Goal: Task Accomplishment & Management: Complete application form

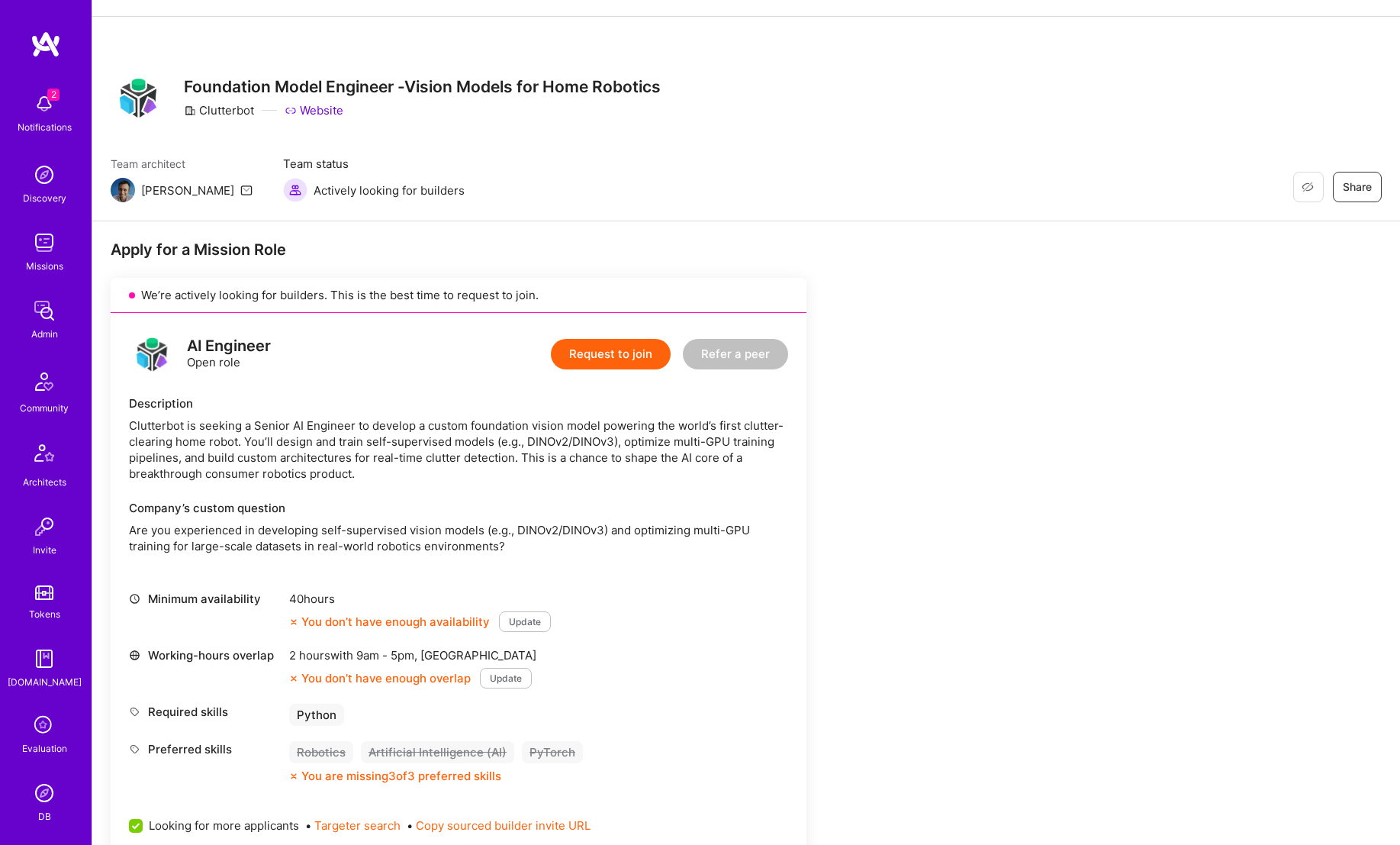
scroll to position [52, 0]
click at [608, 347] on button "Request to join" at bounding box center [610, 354] width 120 height 31
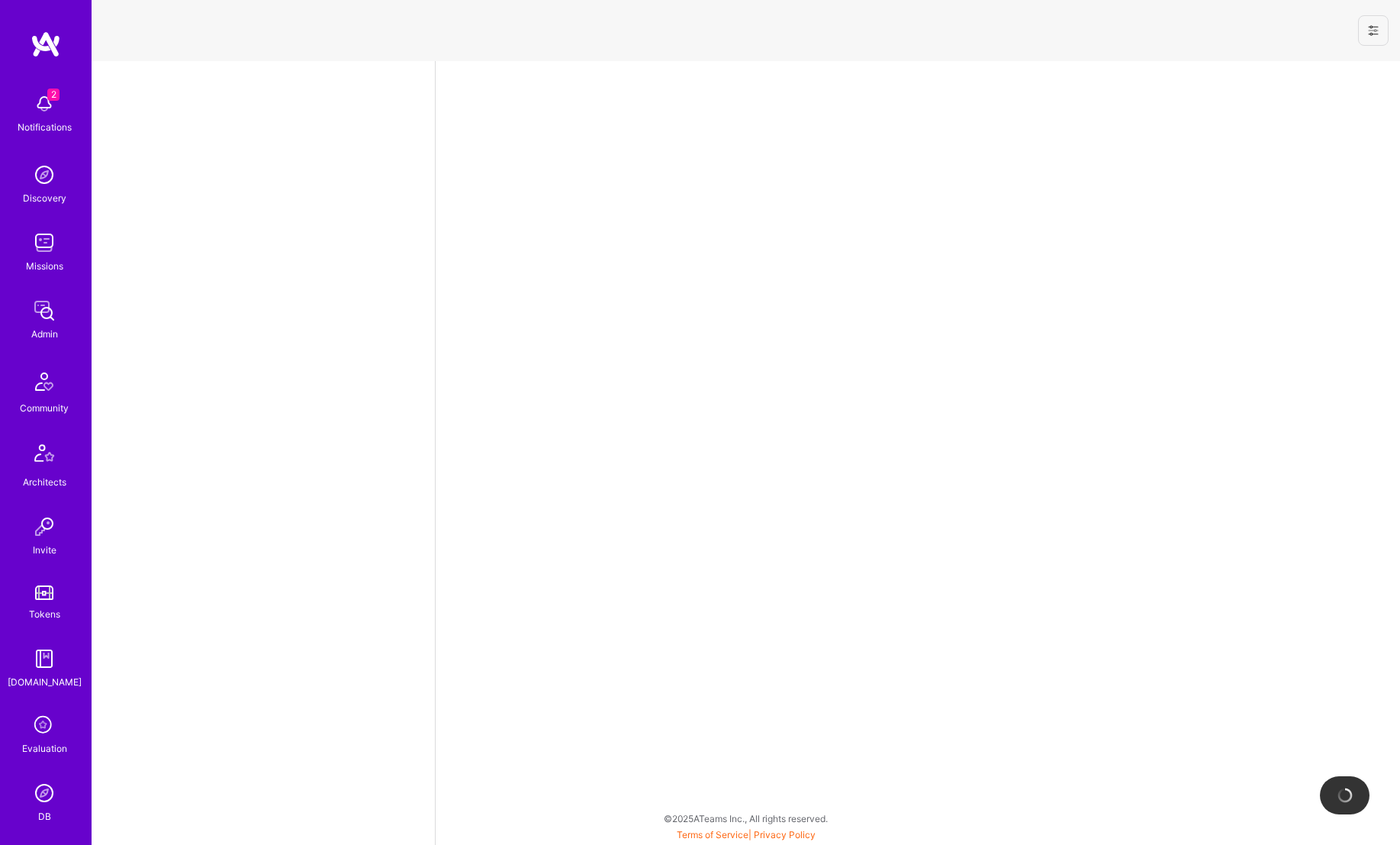
select select "NI"
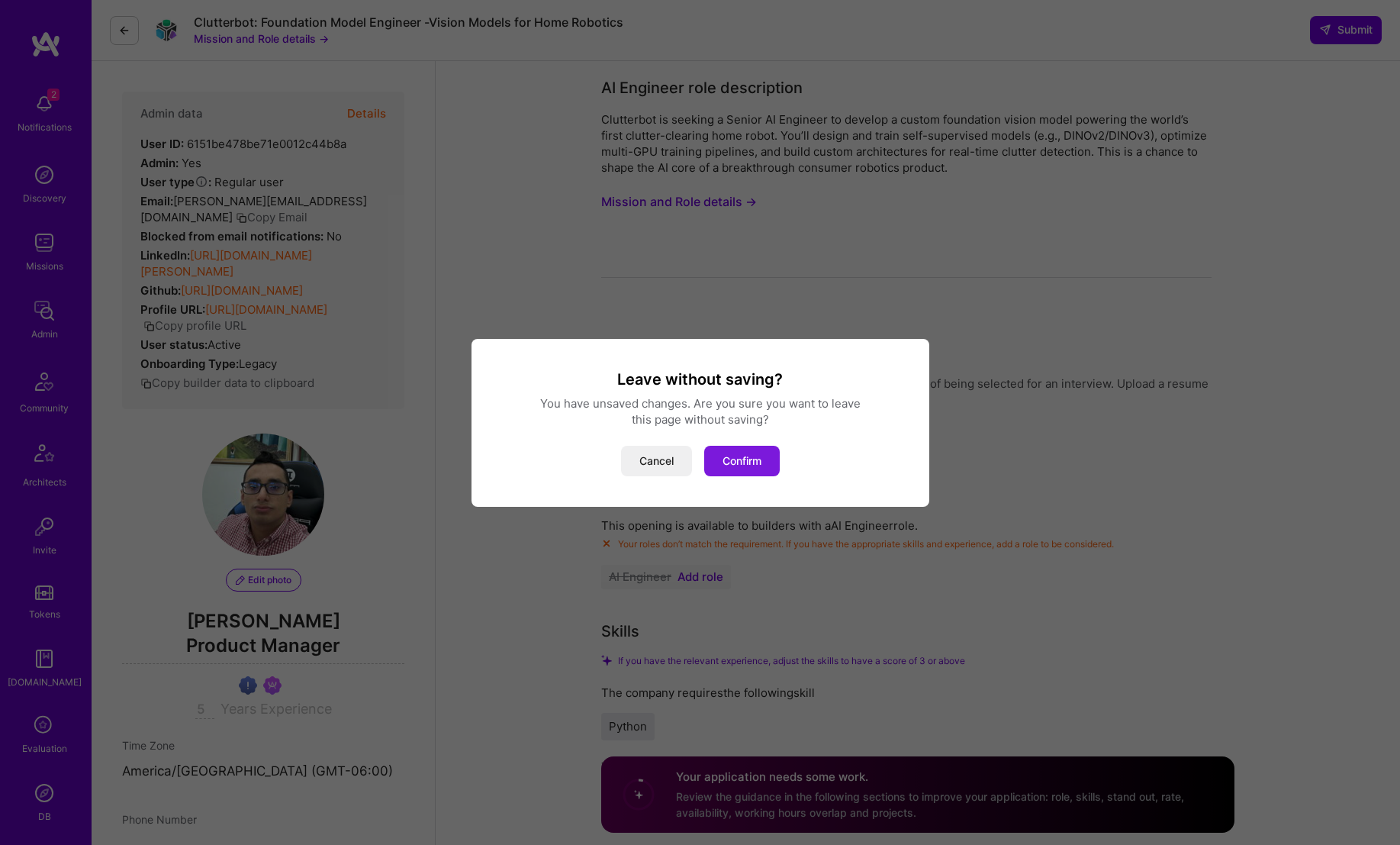
click at [742, 458] on button "Confirm" at bounding box center [742, 461] width 76 height 31
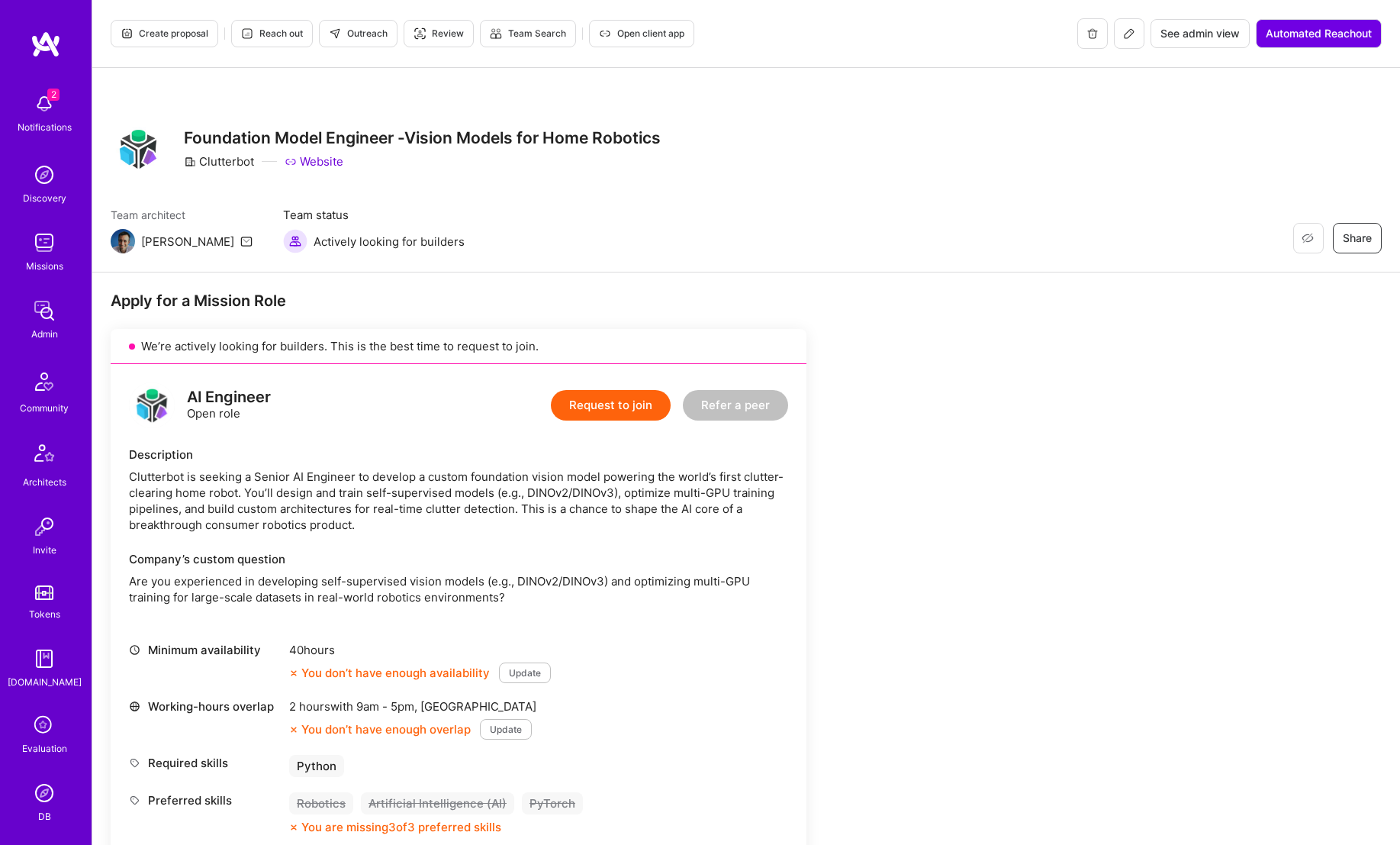
click at [351, 470] on div "Clutterbot is seeking a Senior AI Engineer to develop a custom foundation visio…" at bounding box center [458, 501] width 659 height 64
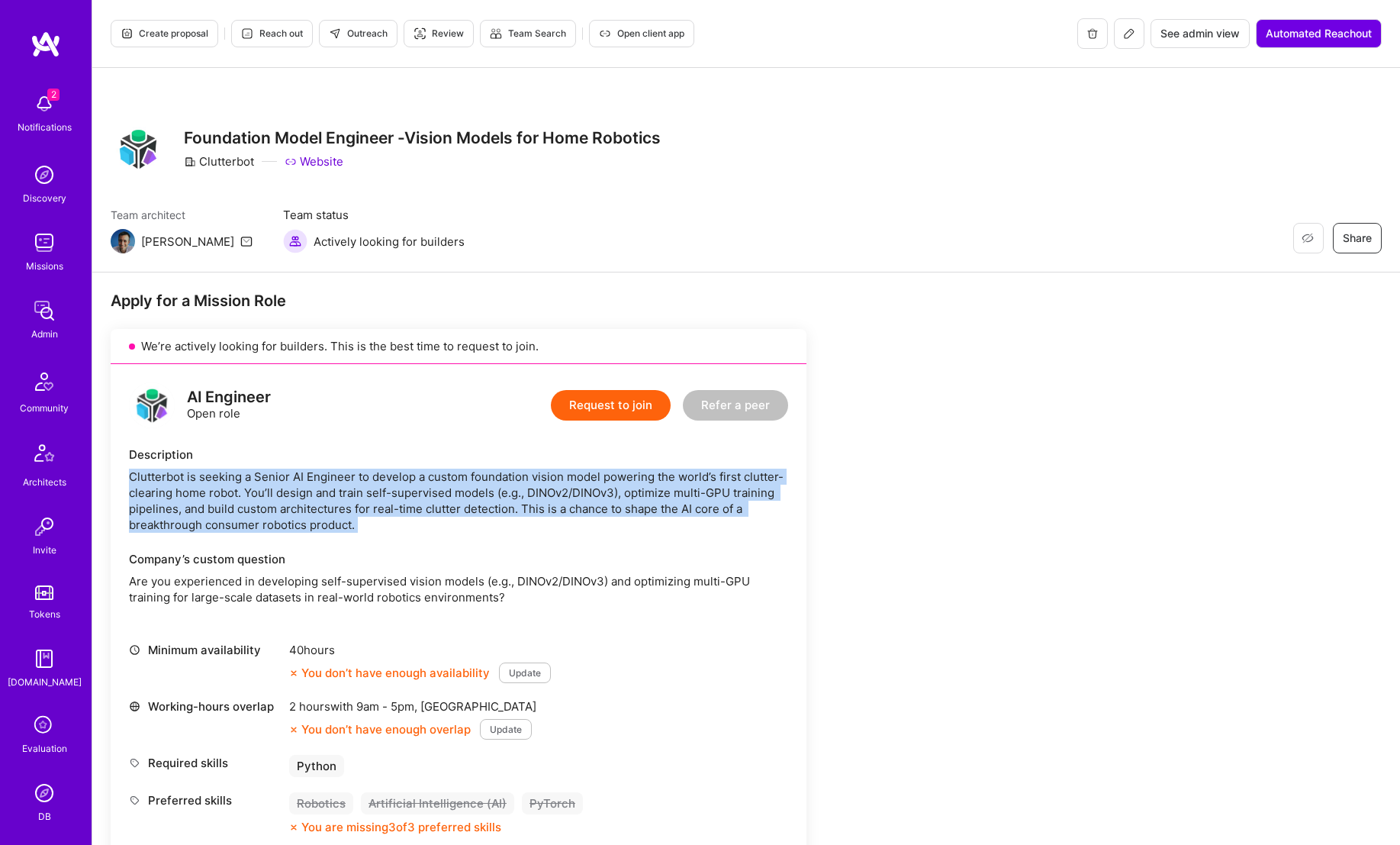
click at [351, 470] on div "Clutterbot is seeking a Senior AI Engineer to develop a custom foundation visio…" at bounding box center [458, 501] width 659 height 64
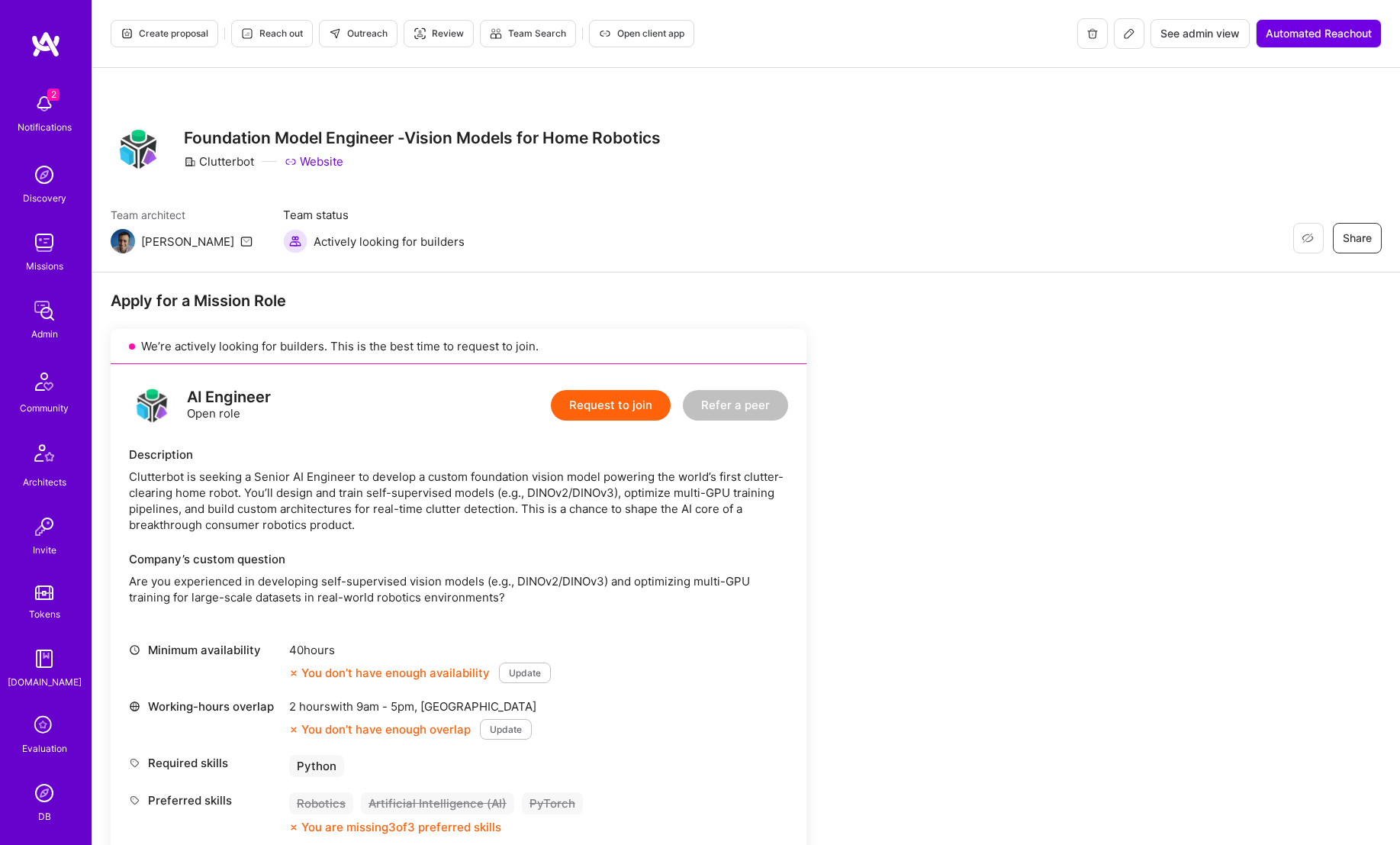
click at [429, 471] on div "Clutterbot is seeking a Senior AI Engineer to develop a custom foundation visio…" at bounding box center [458, 501] width 659 height 64
click at [439, 464] on div "Description Clutterbot is seeking a Senior AI Engineer to develop a custom foun…" at bounding box center [458, 490] width 659 height 87
click at [430, 482] on div "Clutterbot is seeking a Senior AI Engineer to develop a custom foundation visio…" at bounding box center [458, 501] width 659 height 64
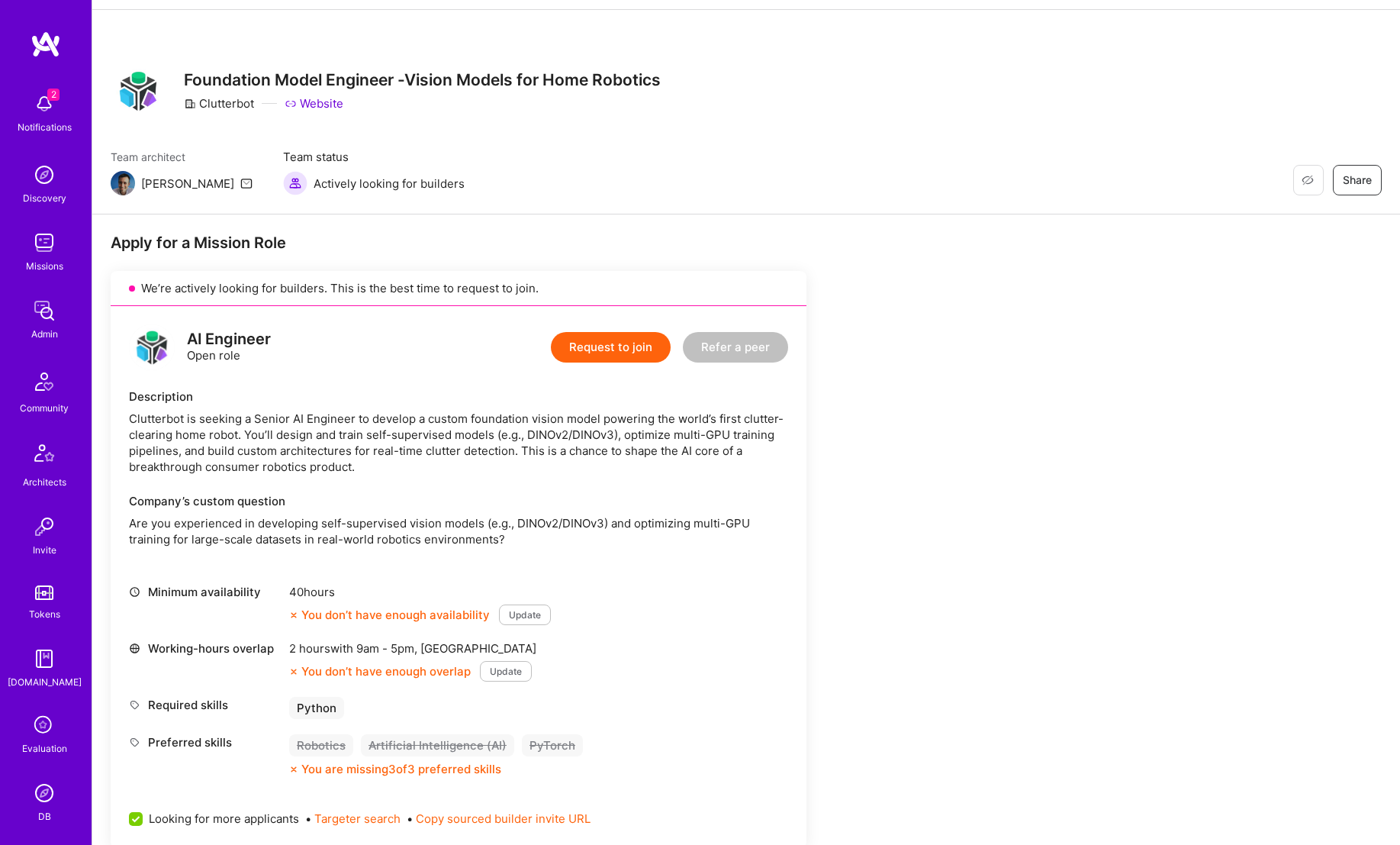
scroll to position [60, 0]
click at [398, 517] on p "Are you experienced in developing self-supervised vision models (e.g., DINOv2/D…" at bounding box center [458, 530] width 659 height 32
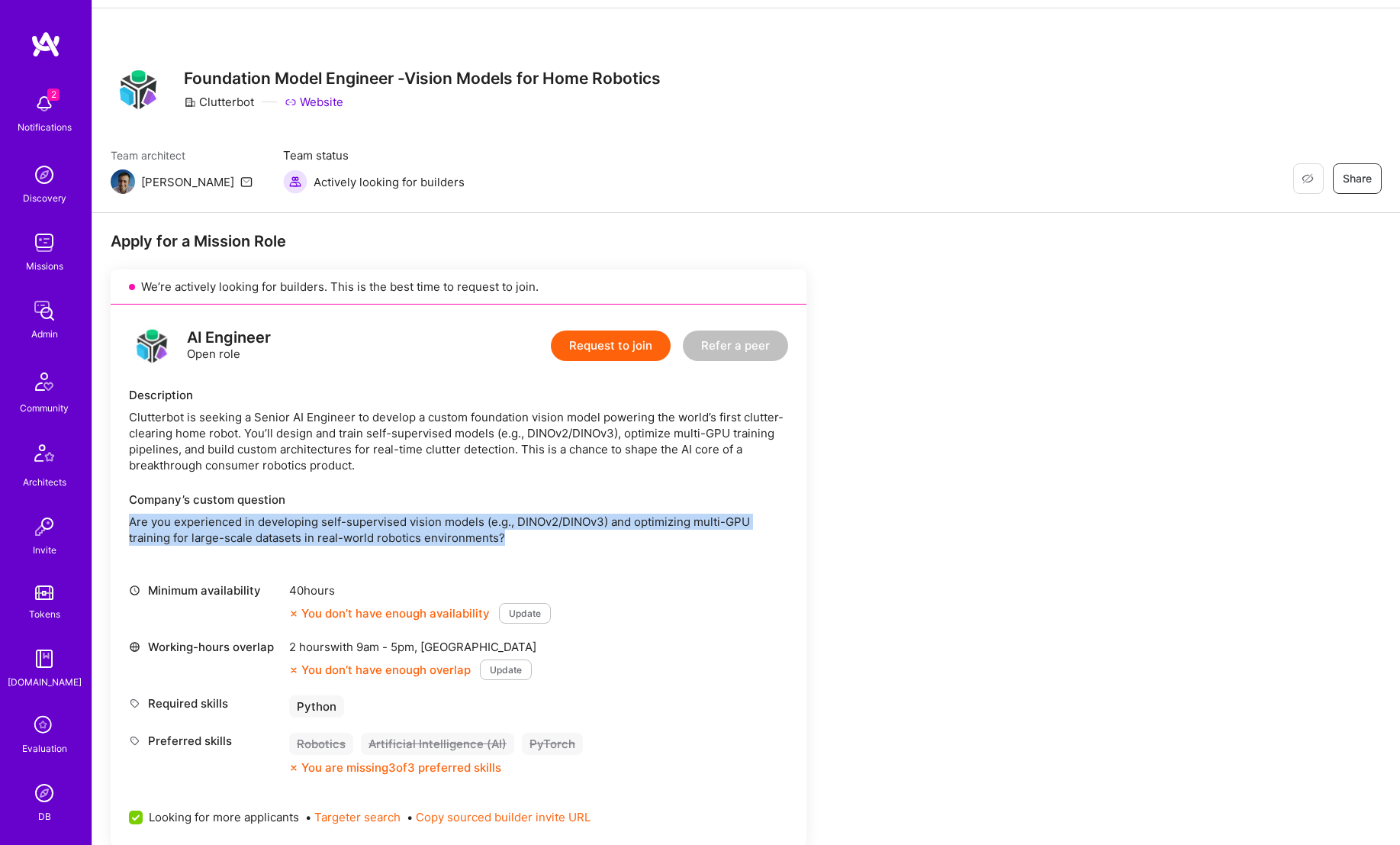
click at [398, 517] on p "Are you experienced in developing self-supervised vision models (e.g., DINOv2/D…" at bounding box center [458, 530] width 659 height 32
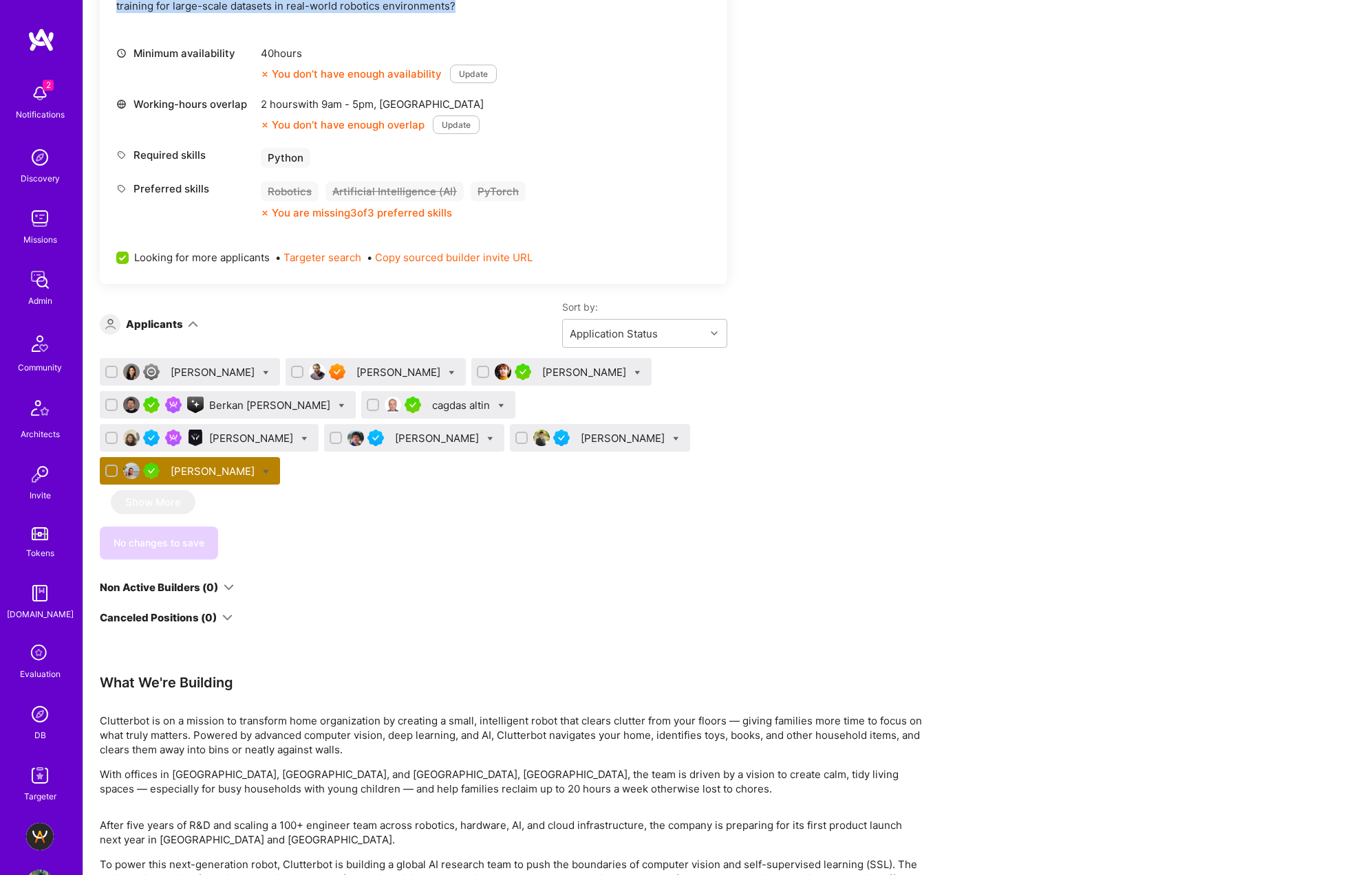
scroll to position [0, 0]
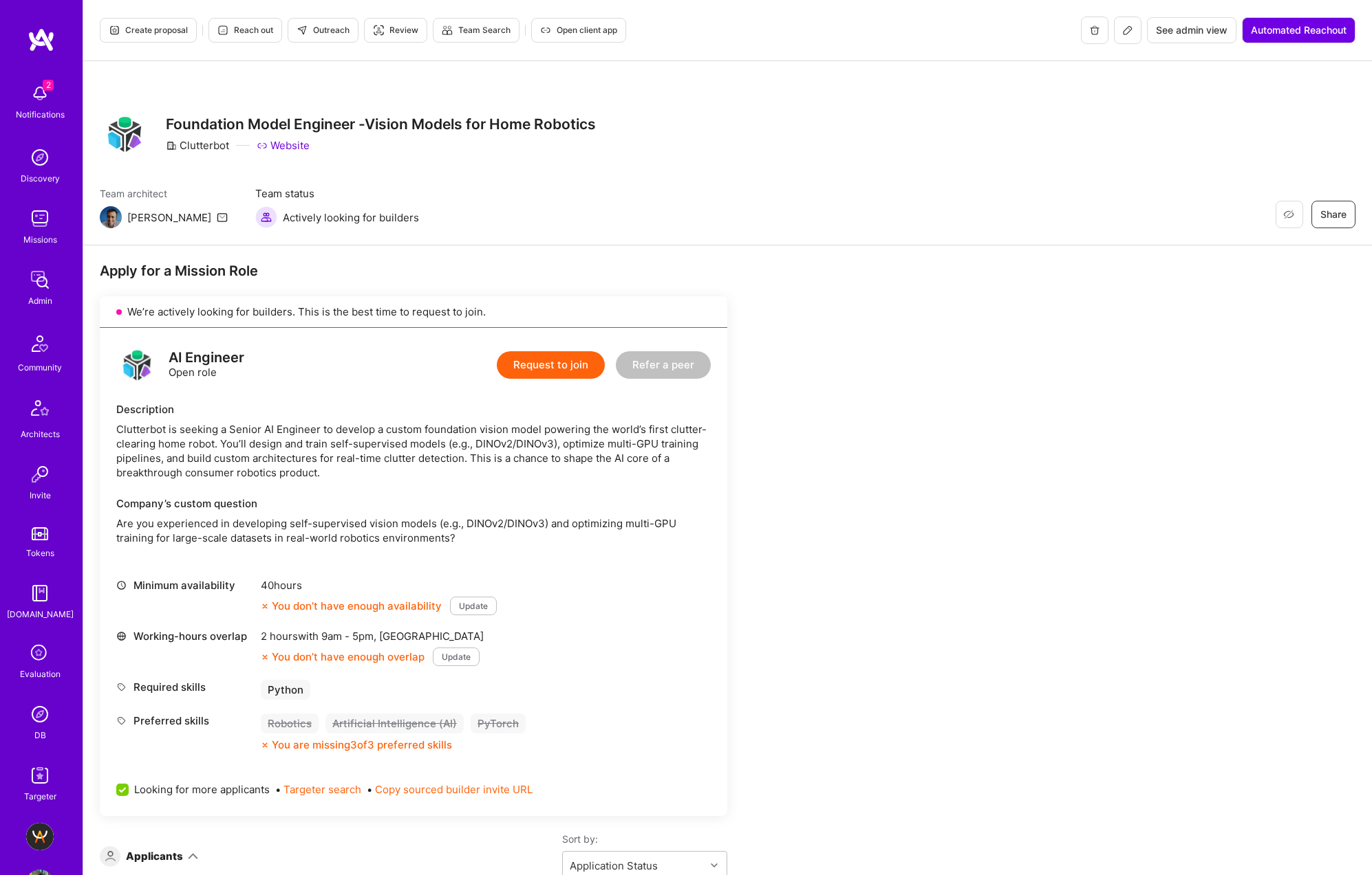
click at [345, 552] on div "AI Engineer Open role Request to join Refer a peer Description [PERSON_NAME] is…" at bounding box center [414, 572] width 627 height 488
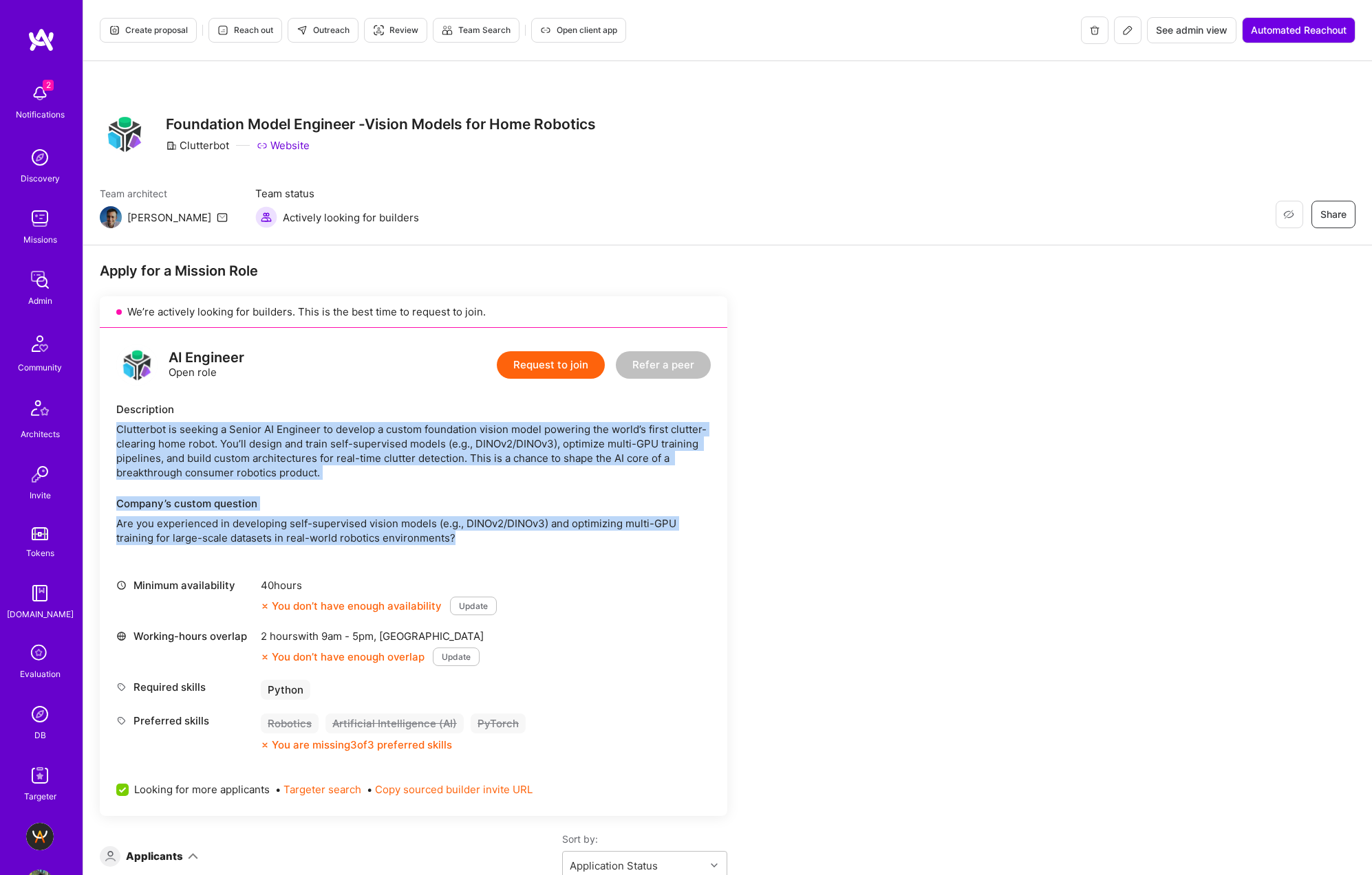
drag, startPoint x: 488, startPoint y: 542, endPoint x: 98, endPoint y: 423, distance: 407.8
copy div "Clutterbot is seeking a Senior AI Engineer to develop a custom foundation visio…"
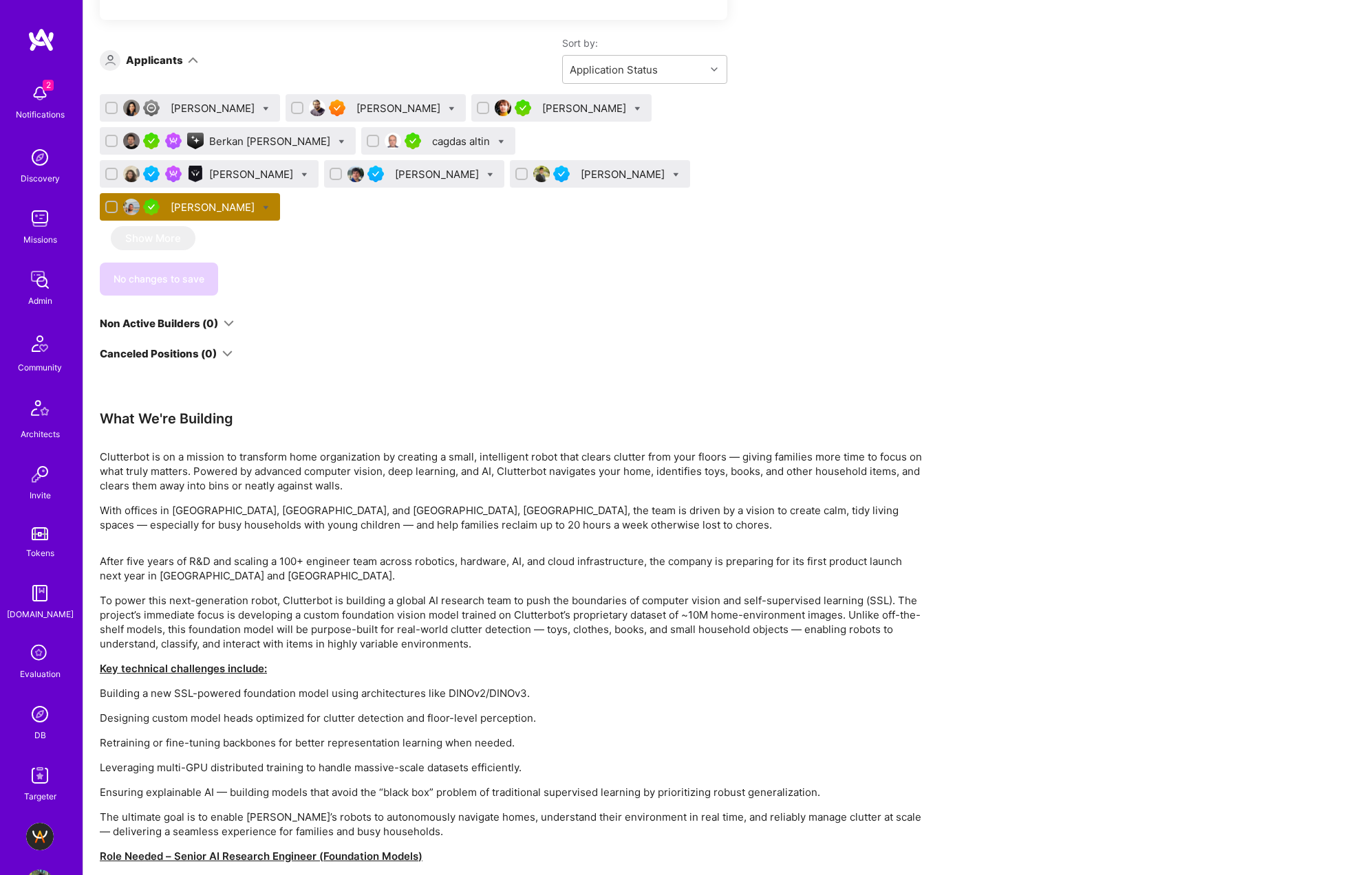
scroll to position [1018, 0]
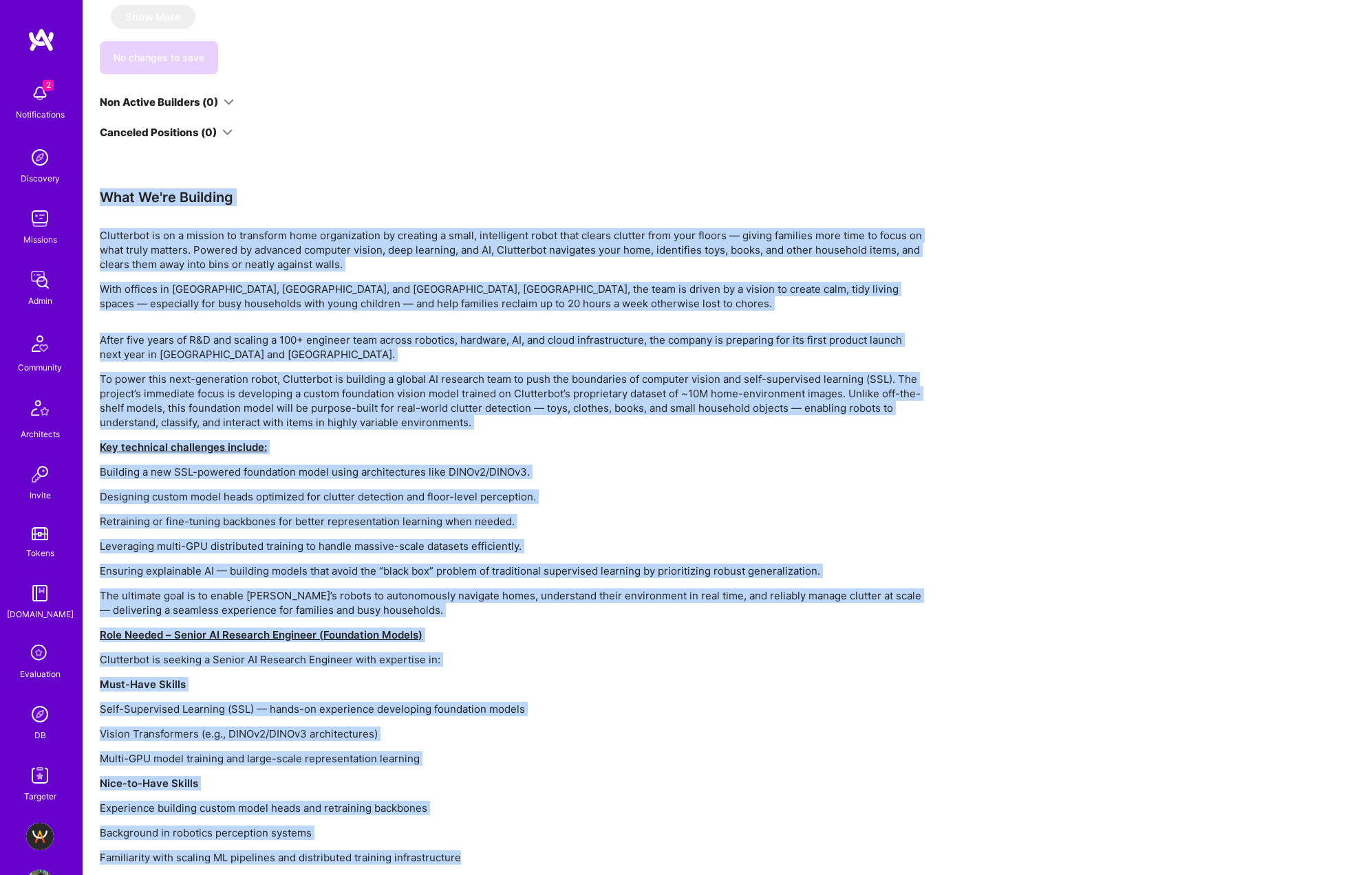
drag, startPoint x: 98, startPoint y: 155, endPoint x: 473, endPoint y: 834, distance: 775.7
click at [473, 760] on div "Apply for a Mission Role We’re actively looking for builders. This is the best …" at bounding box center [727, 67] width 1288 height 1681
copy div "Lore Ip'do Sitametc Adipiscing el se d eiusmod te incididun utla etdoloremagn a…"
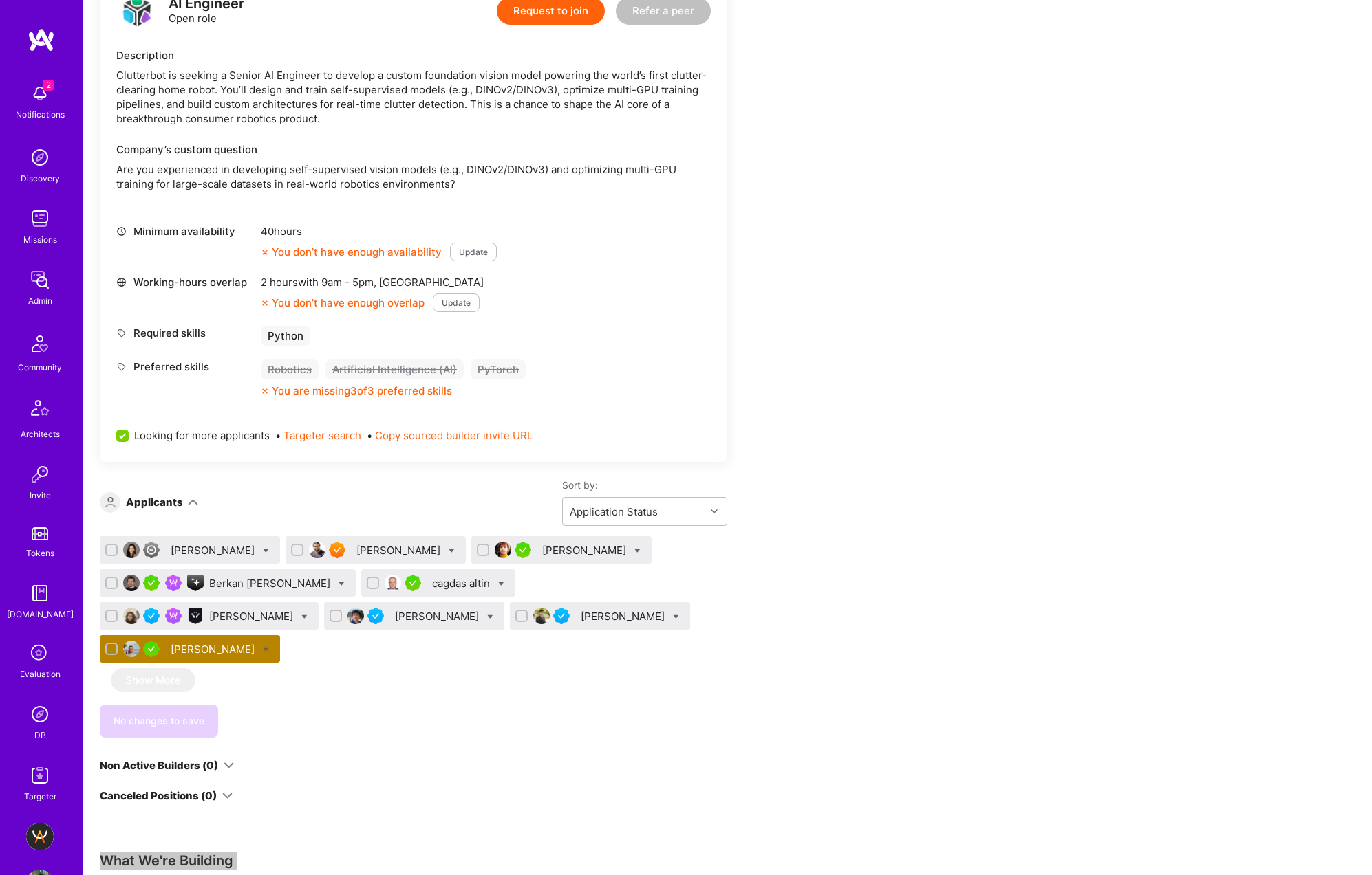
scroll to position [0, 0]
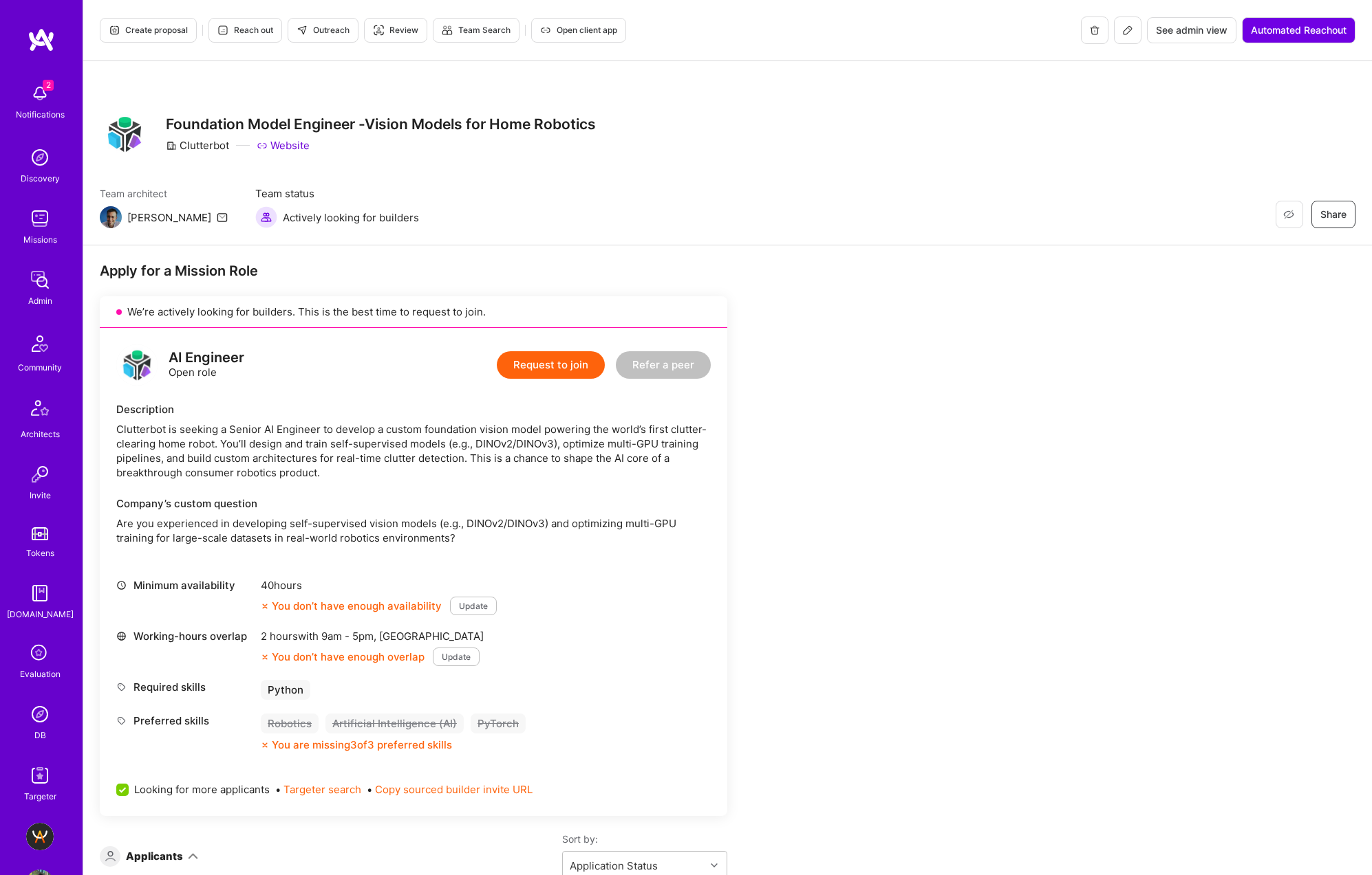
click at [212, 145] on div "Clutterbot" at bounding box center [198, 145] width 63 height 15
copy div "Clutterbot"
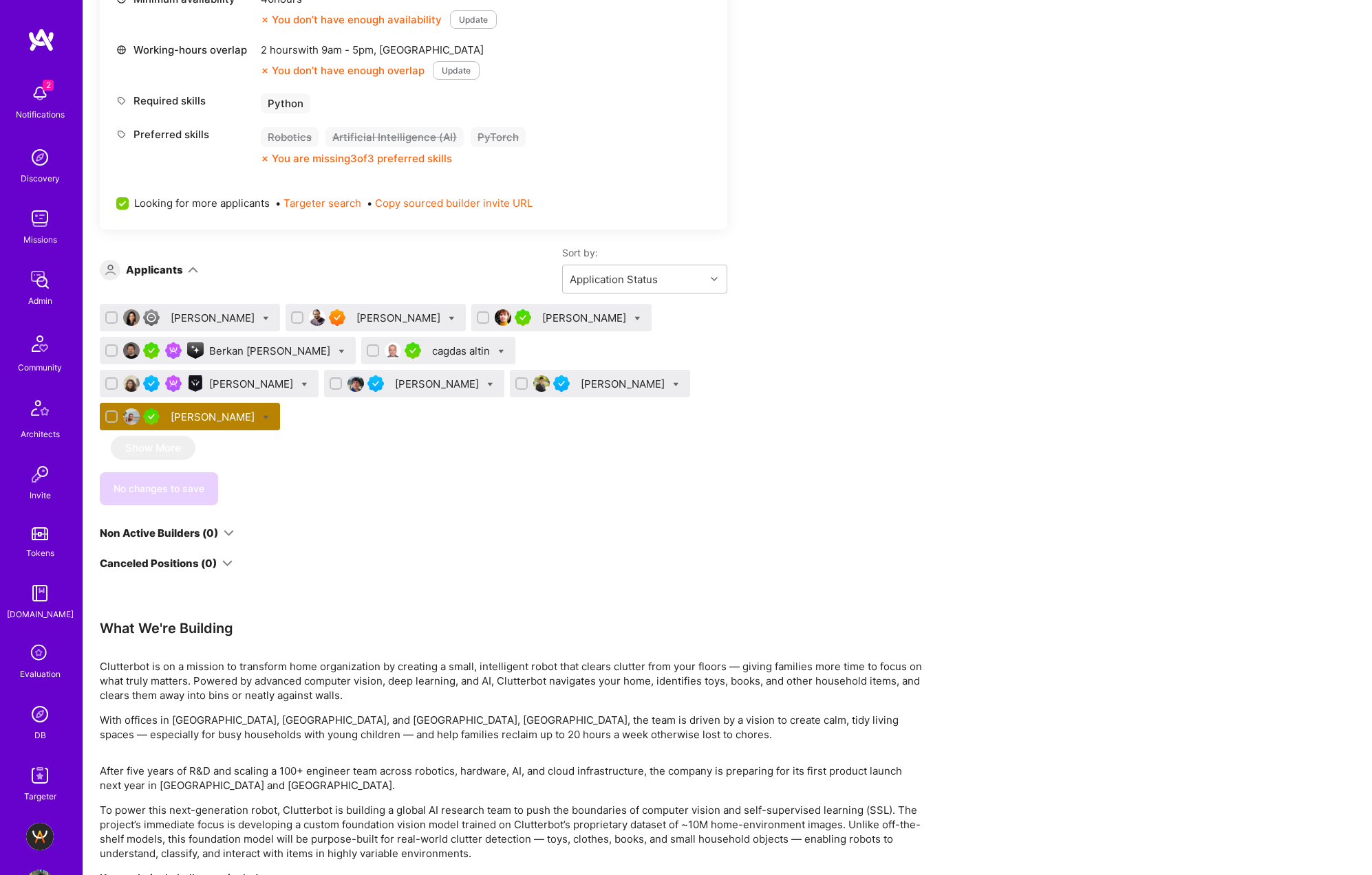
scroll to position [93, 0]
